Goal: Register for event/course

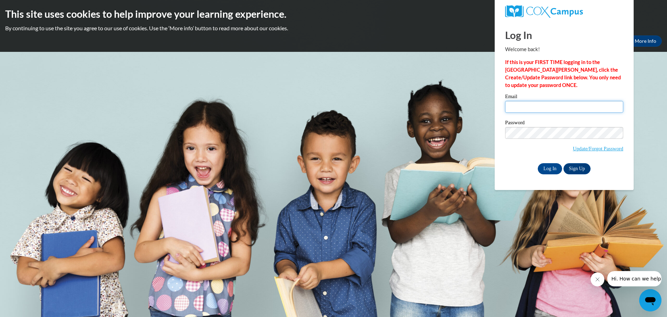
click at [528, 107] on input "Email" at bounding box center [564, 107] width 118 height 12
type input "[PERSON_NAME][EMAIL_ADDRESS][PERSON_NAME][DOMAIN_NAME]"
click at [538, 163] on input "Log In" at bounding box center [550, 168] width 24 height 11
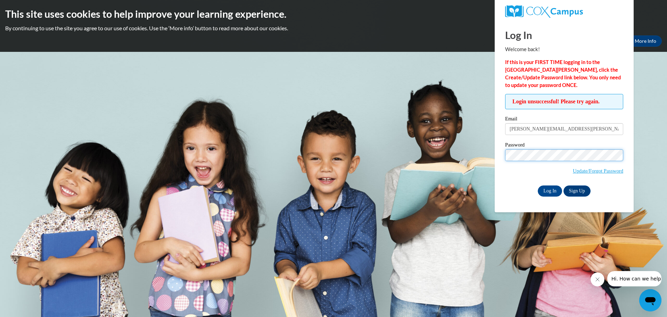
click at [538, 185] on input "Log In" at bounding box center [550, 190] width 24 height 11
click at [585, 172] on link "Update/Forgot Password" at bounding box center [598, 171] width 50 height 6
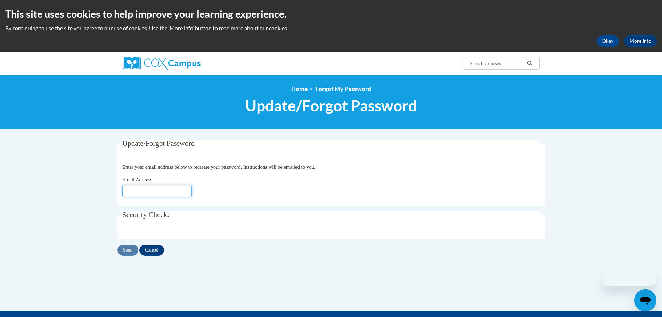
click at [133, 195] on input "Email Address" at bounding box center [156, 191] width 69 height 12
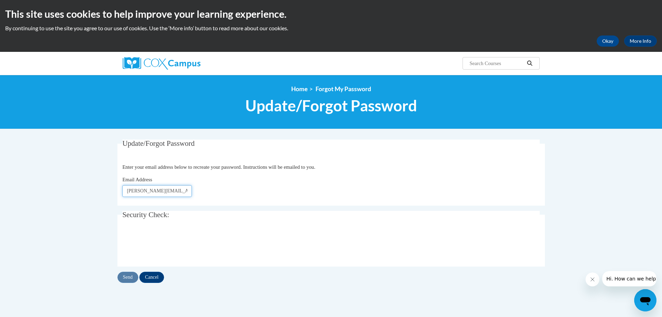
type input "[PERSON_NAME][EMAIL_ADDRESS][PERSON_NAME][DOMAIN_NAME]"
click at [130, 276] on input "Send" at bounding box center [127, 276] width 21 height 11
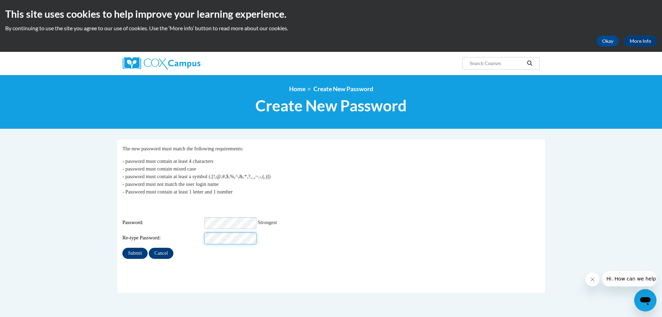
click at [122, 247] on input "Submit" at bounding box center [134, 252] width 25 height 11
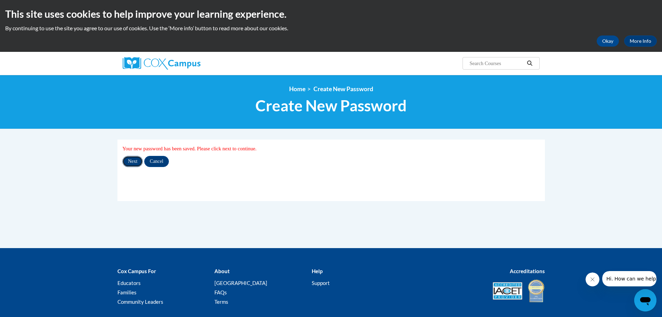
click at [135, 161] on input "Next" at bounding box center [132, 161] width 21 height 11
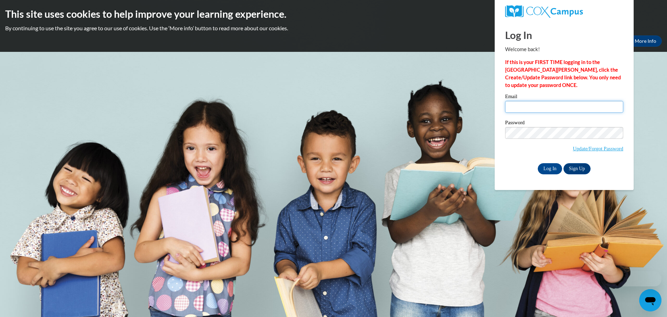
click at [513, 104] on input "Email" at bounding box center [564, 107] width 118 height 12
type input "holly.spurlin@wrps.net"
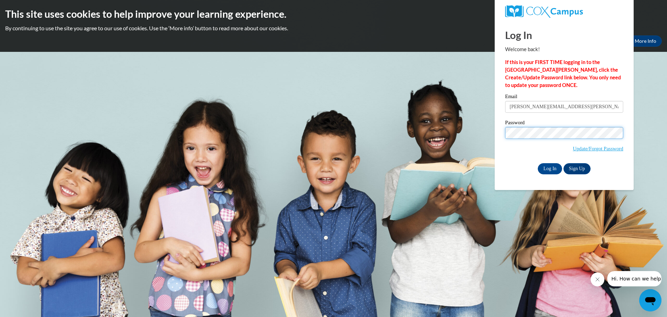
click at [538, 163] on input "Log In" at bounding box center [550, 168] width 24 height 11
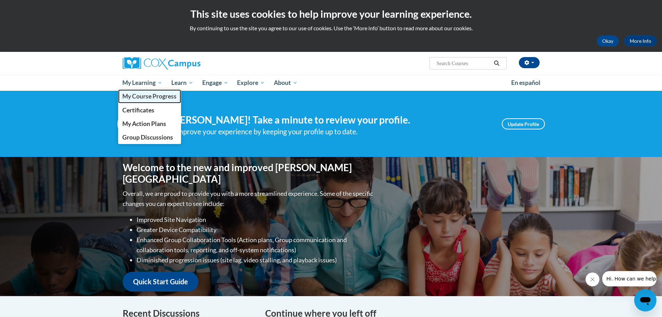
click at [145, 95] on span "My Course Progress" at bounding box center [149, 95] width 54 height 7
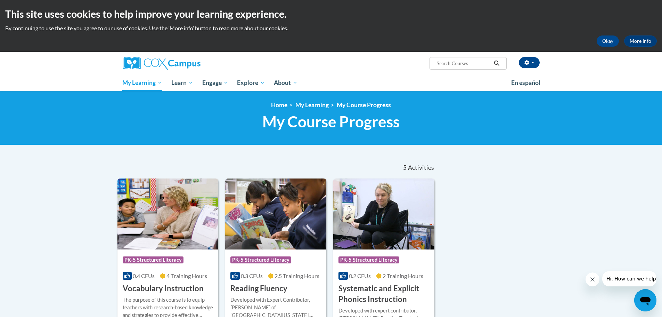
click at [446, 64] on input "Search..." at bounding box center [464, 63] width 56 height 8
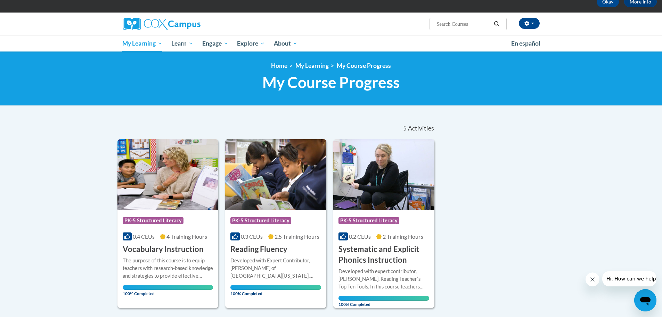
scroll to position [35, 0]
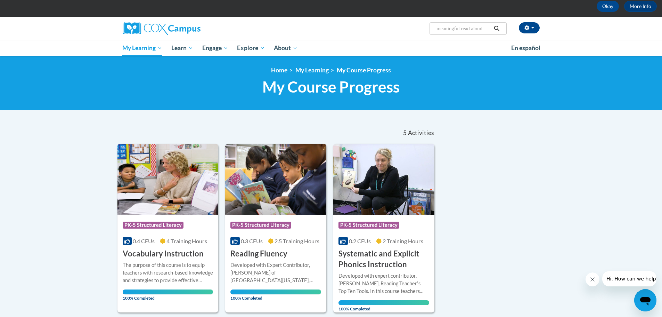
type input "meaningful read alouds"
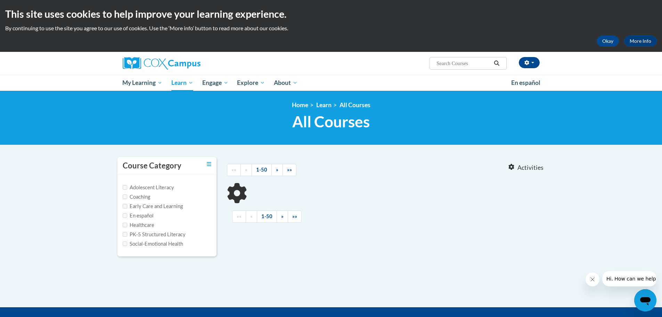
type input "meaningful read alouds"
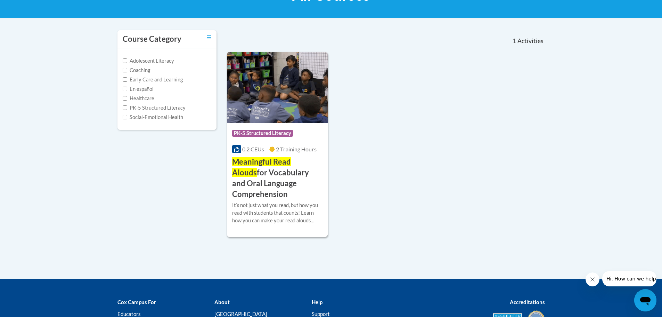
scroll to position [139, 0]
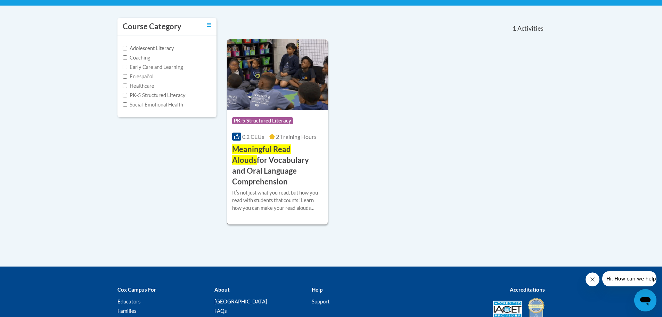
click at [258, 145] on span "Meaningful Read Alouds" at bounding box center [261, 154] width 59 height 20
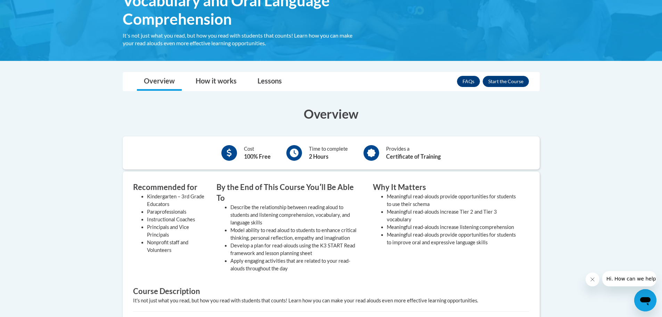
scroll to position [174, 0]
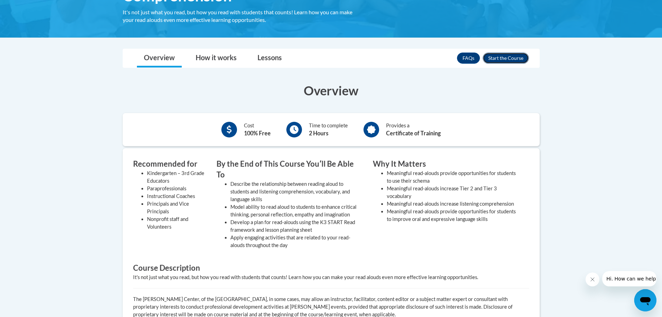
click at [515, 55] on button "Enroll" at bounding box center [506, 57] width 46 height 11
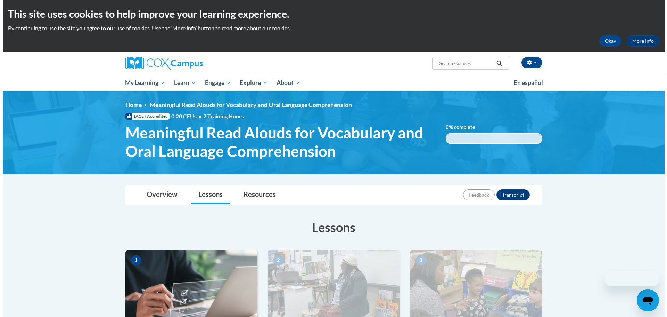
scroll to position [139, 0]
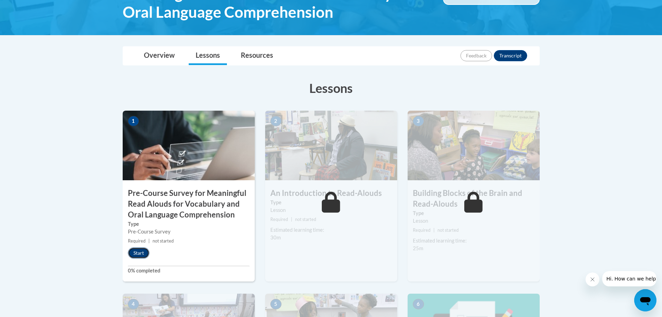
click at [135, 254] on button "Start" at bounding box center [139, 252] width 22 height 11
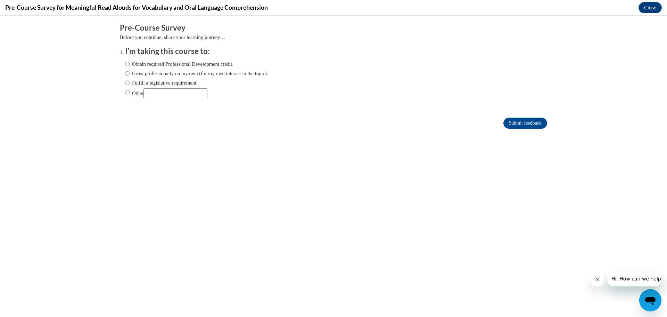
scroll to position [0, 0]
click at [125, 85] on input "Fulfill a legislative requirement." at bounding box center [127, 83] width 5 height 8
radio input "true"
click at [516, 128] on input "Submit feedback" at bounding box center [525, 122] width 44 height 11
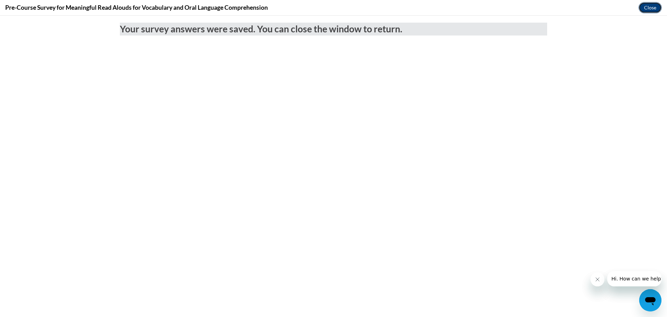
click at [654, 8] on button "Close" at bounding box center [650, 7] width 23 height 11
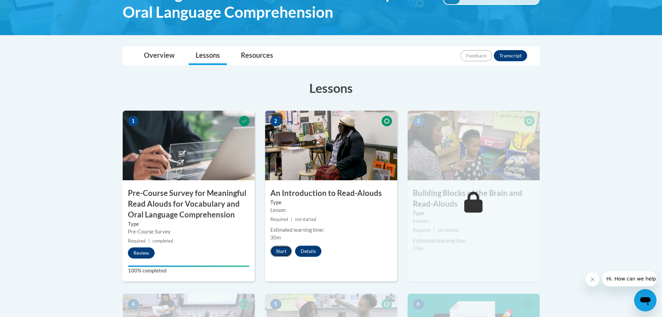
click at [283, 252] on button "Start" at bounding box center [281, 250] width 22 height 11
